Goal: Transaction & Acquisition: Purchase product/service

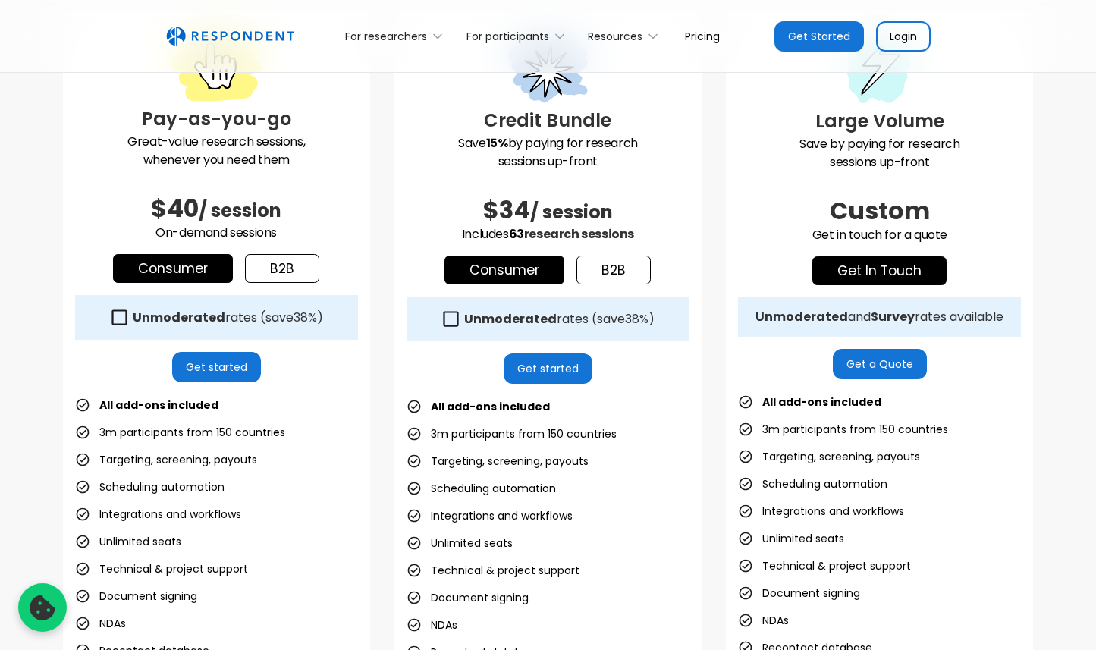
scroll to position [470, 0]
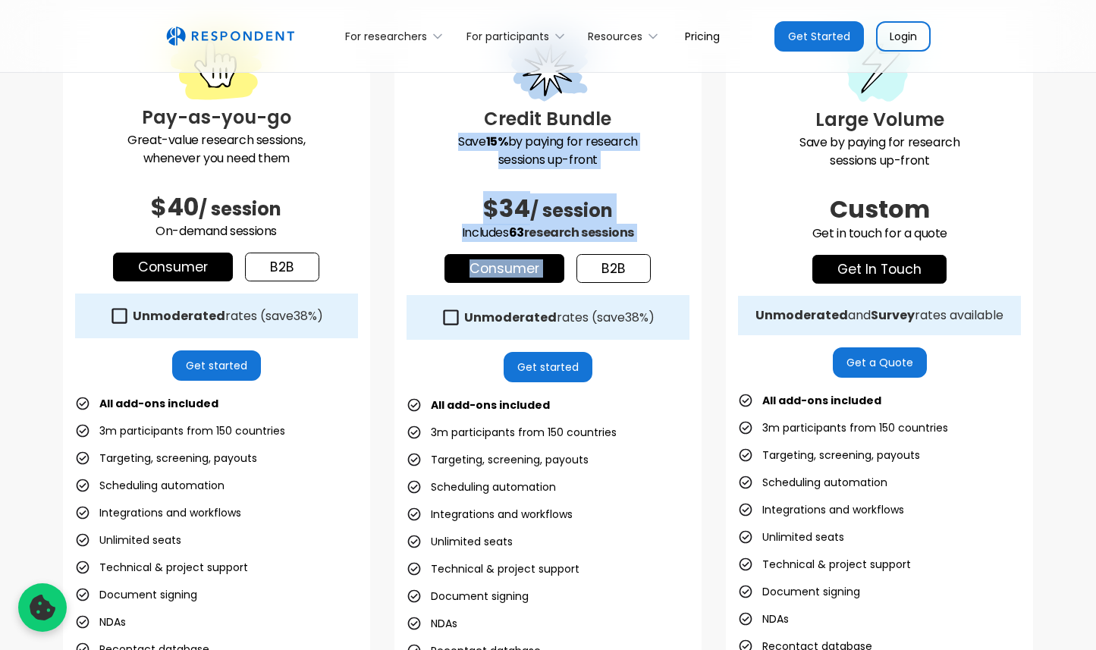
drag, startPoint x: 664, startPoint y: 246, endPoint x: 645, endPoint y: 131, distance: 116.1
click at [645, 131] on div "Credit Bundle Save 15% by paying for research sessions up-front $34 / session I…" at bounding box center [547, 361] width 307 height 703
click at [645, 131] on h3 "Credit Bundle" at bounding box center [548, 118] width 283 height 27
drag, startPoint x: 645, startPoint y: 131, endPoint x: 666, endPoint y: 232, distance: 103.1
click at [666, 232] on div "Credit Bundle Save 15% by paying for research sessions up-front $34 / session I…" at bounding box center [547, 361] width 307 height 703
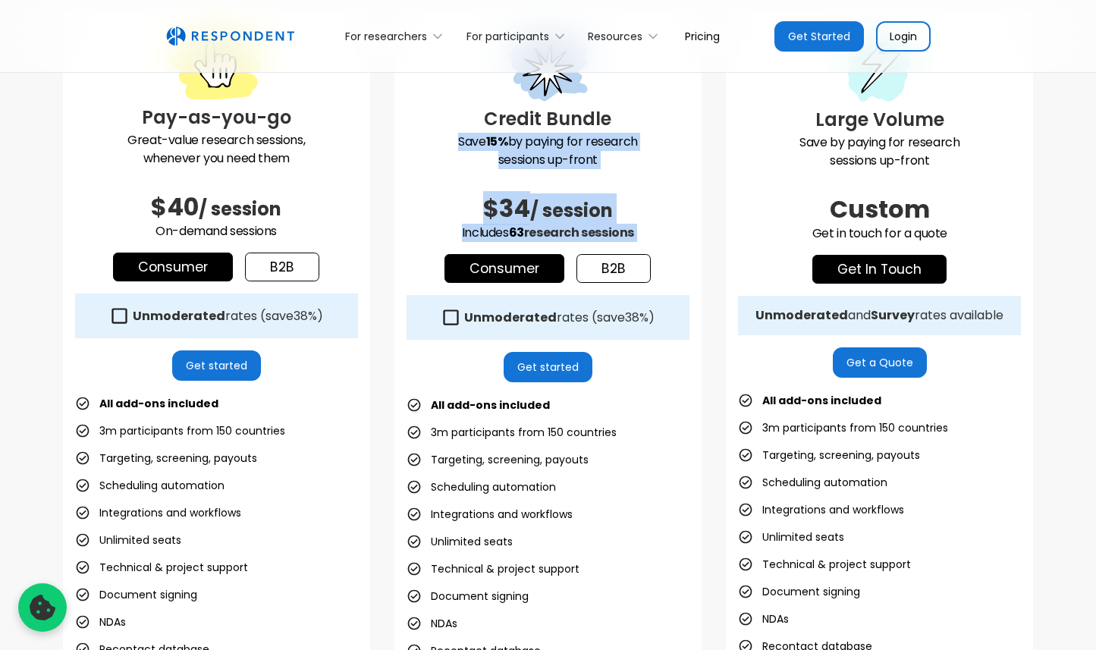
click at [666, 232] on p "Includes 63 research sessions" at bounding box center [548, 233] width 283 height 18
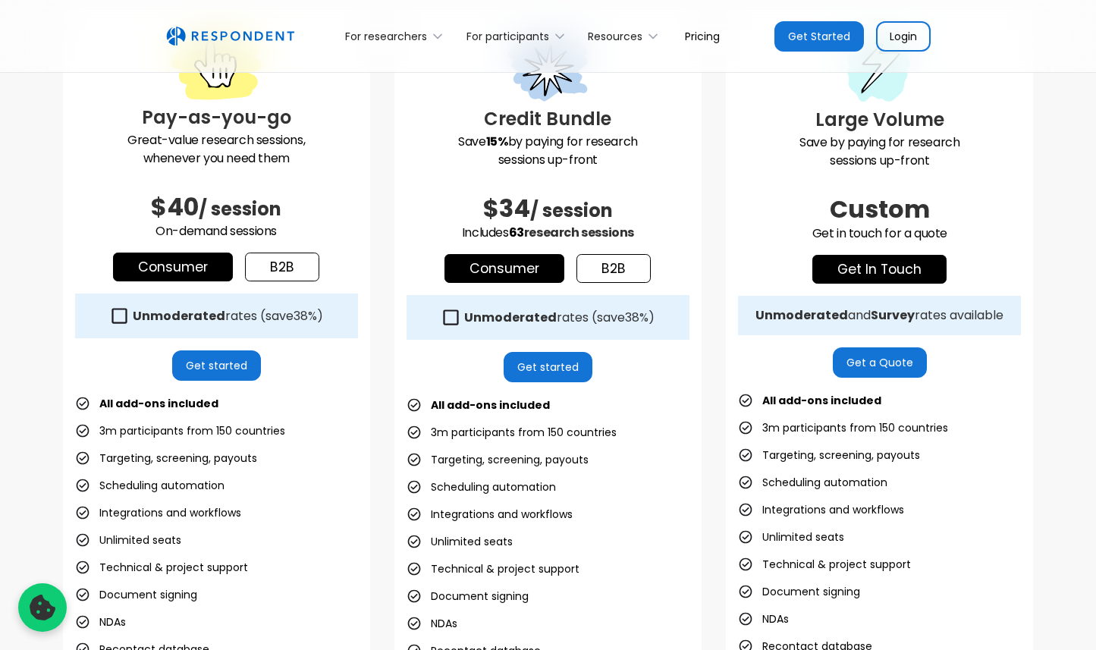
click at [624, 269] on link "b2b" at bounding box center [614, 268] width 74 height 29
click at [539, 268] on link "Consumer" at bounding box center [505, 268] width 120 height 29
click at [530, 314] on strong "Unmoderated" at bounding box center [510, 317] width 93 height 17
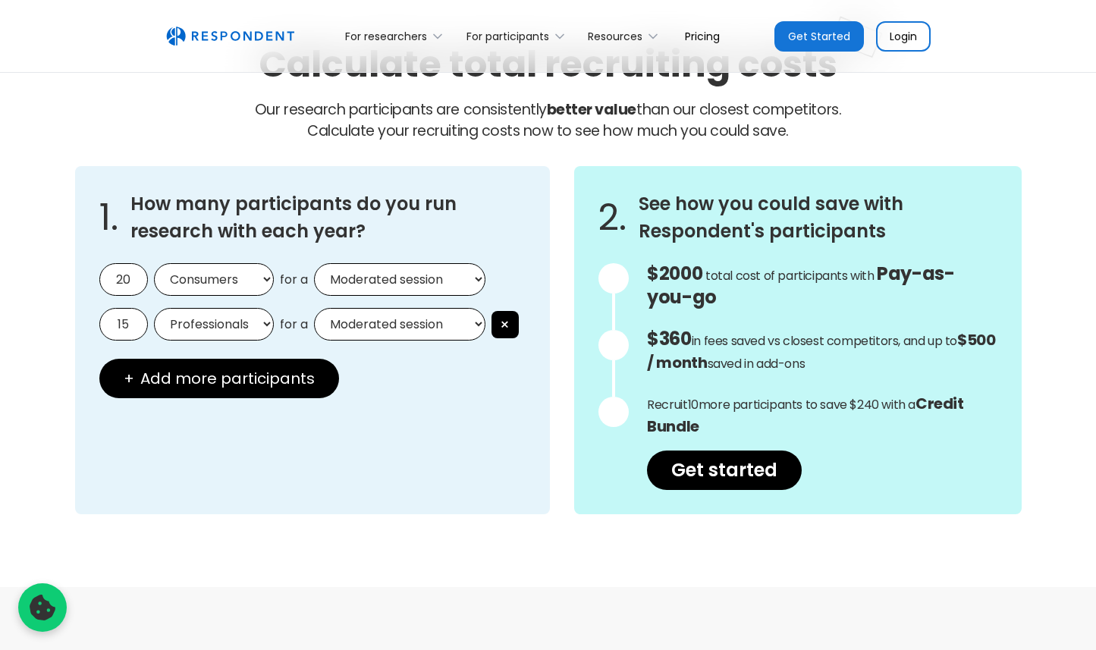
scroll to position [1316, 0]
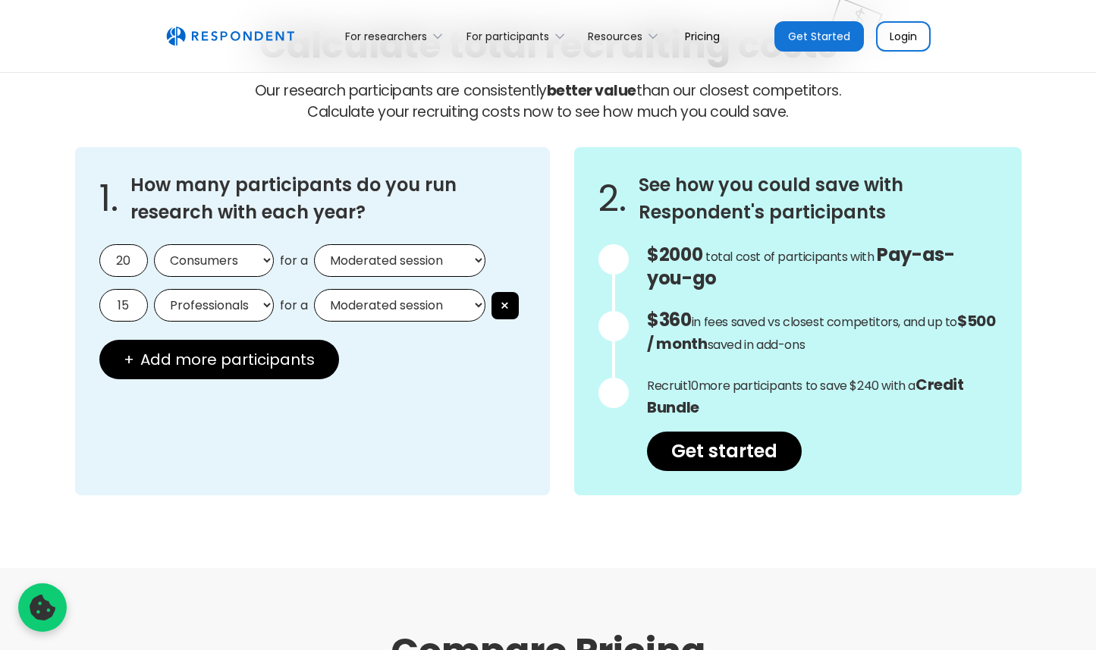
click at [146, 260] on input "20" at bounding box center [123, 260] width 49 height 33
click at [126, 263] on input "20" at bounding box center [123, 260] width 49 height 33
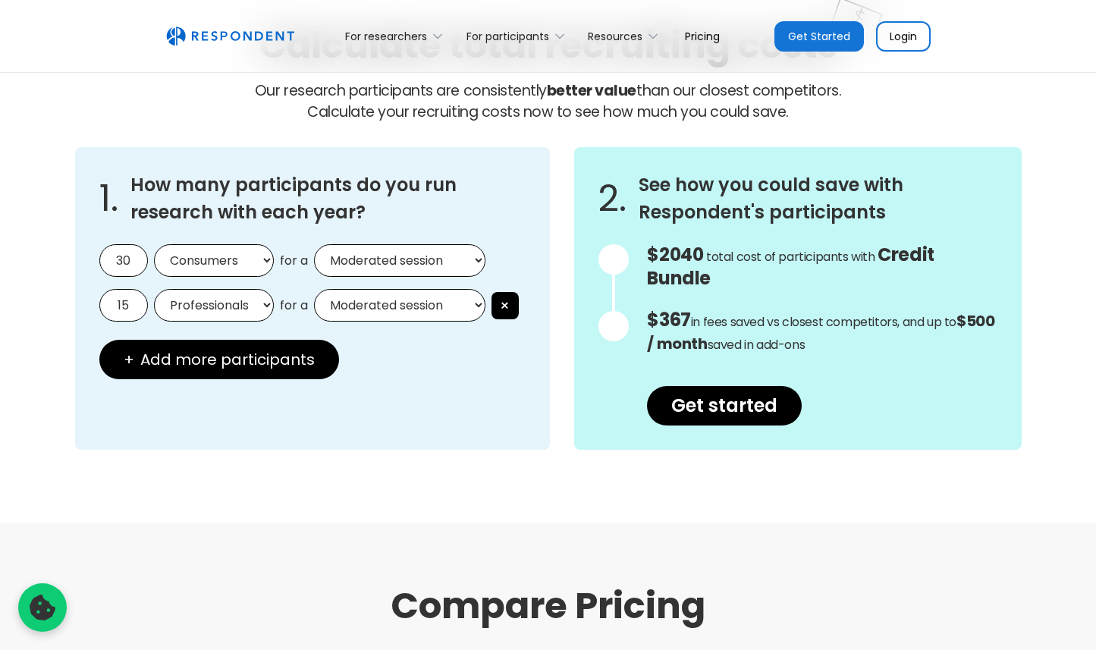
type input "30"
click at [335, 260] on select "Moderated session Unmoderated session" at bounding box center [399, 260] width 171 height 33
select select "unmoderated"
click at [314, 244] on select "Moderated session Unmoderated session" at bounding box center [399, 260] width 171 height 33
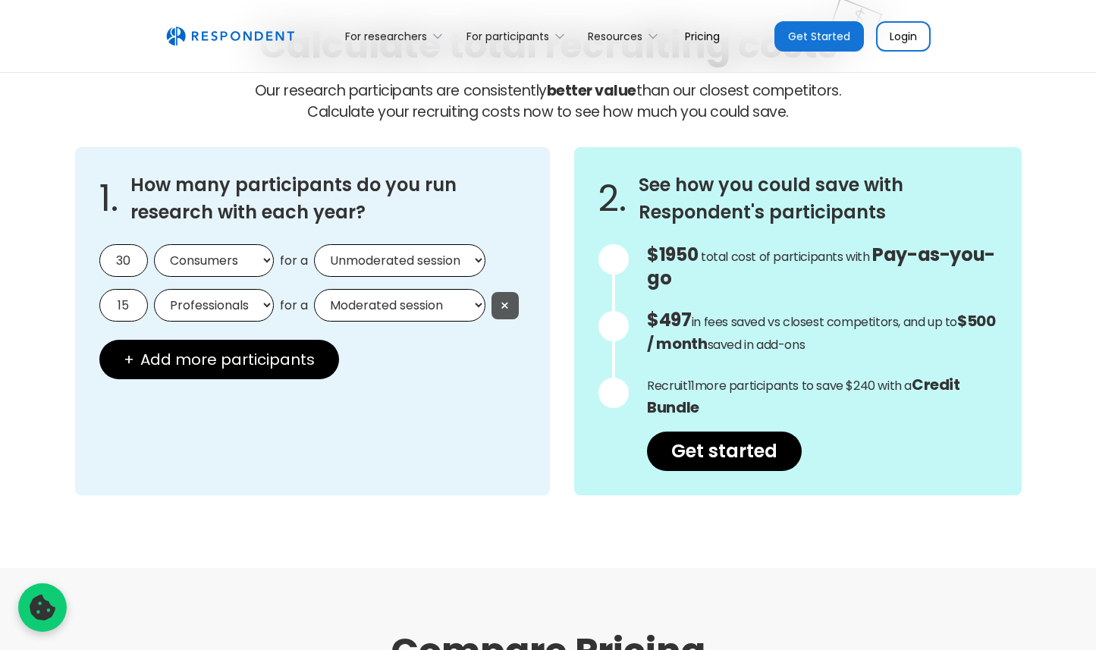
click at [509, 311] on button "×" at bounding box center [505, 305] width 27 height 27
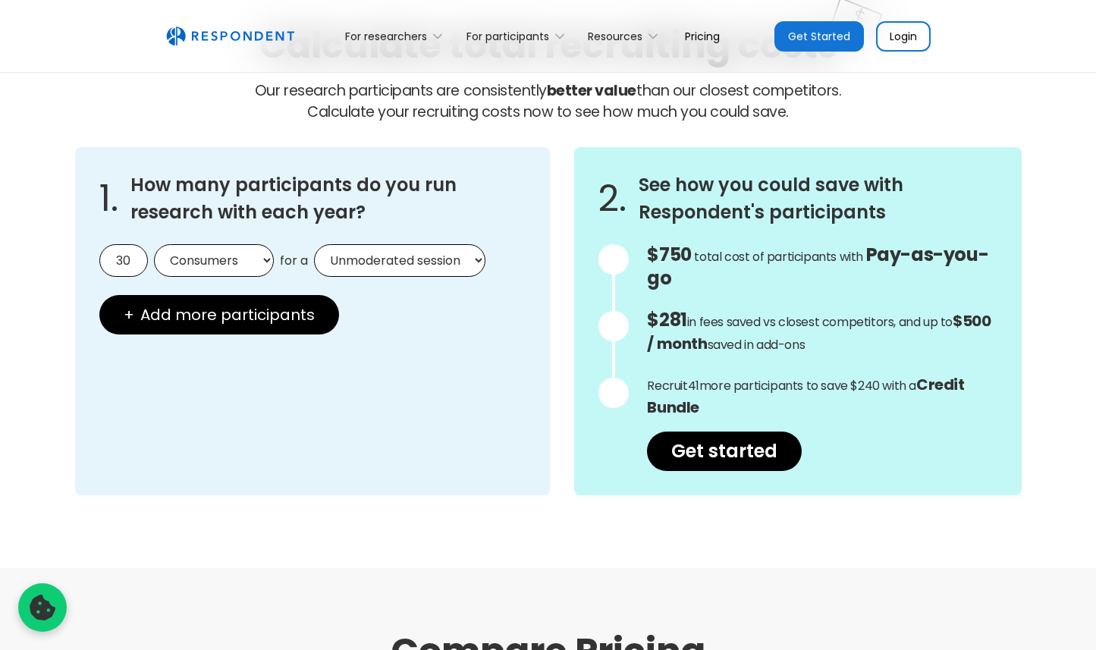
click at [552, 282] on div "1. How many participants do you run research with each year? 30 Consumers Profe…" at bounding box center [548, 321] width 947 height 348
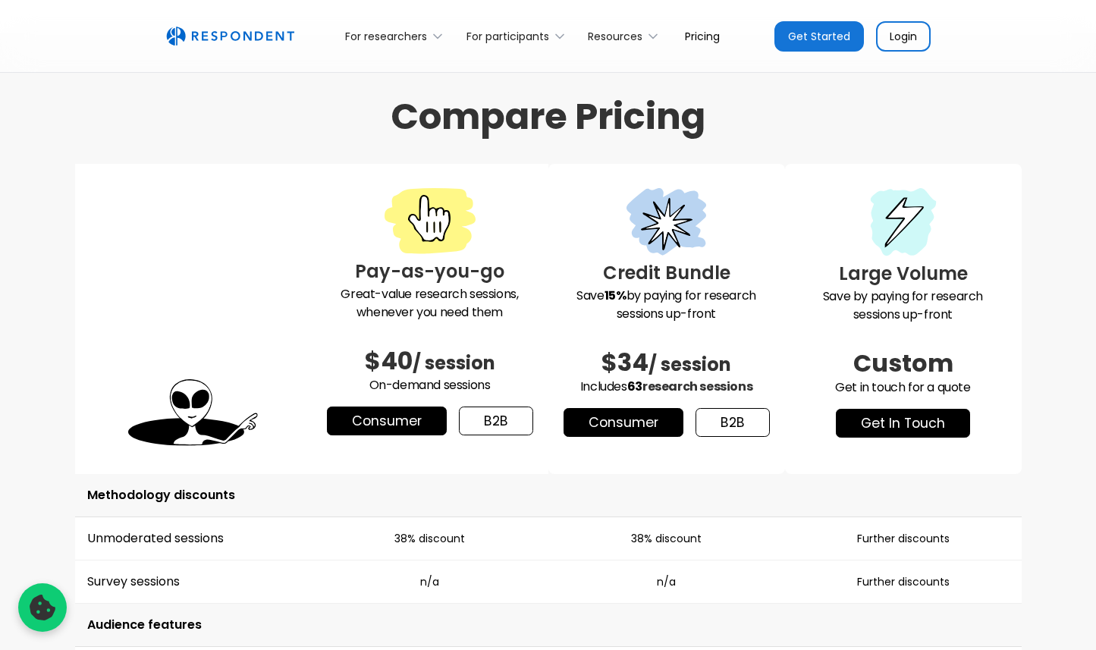
scroll to position [1855, 0]
